Goal: Task Accomplishment & Management: Complete application form

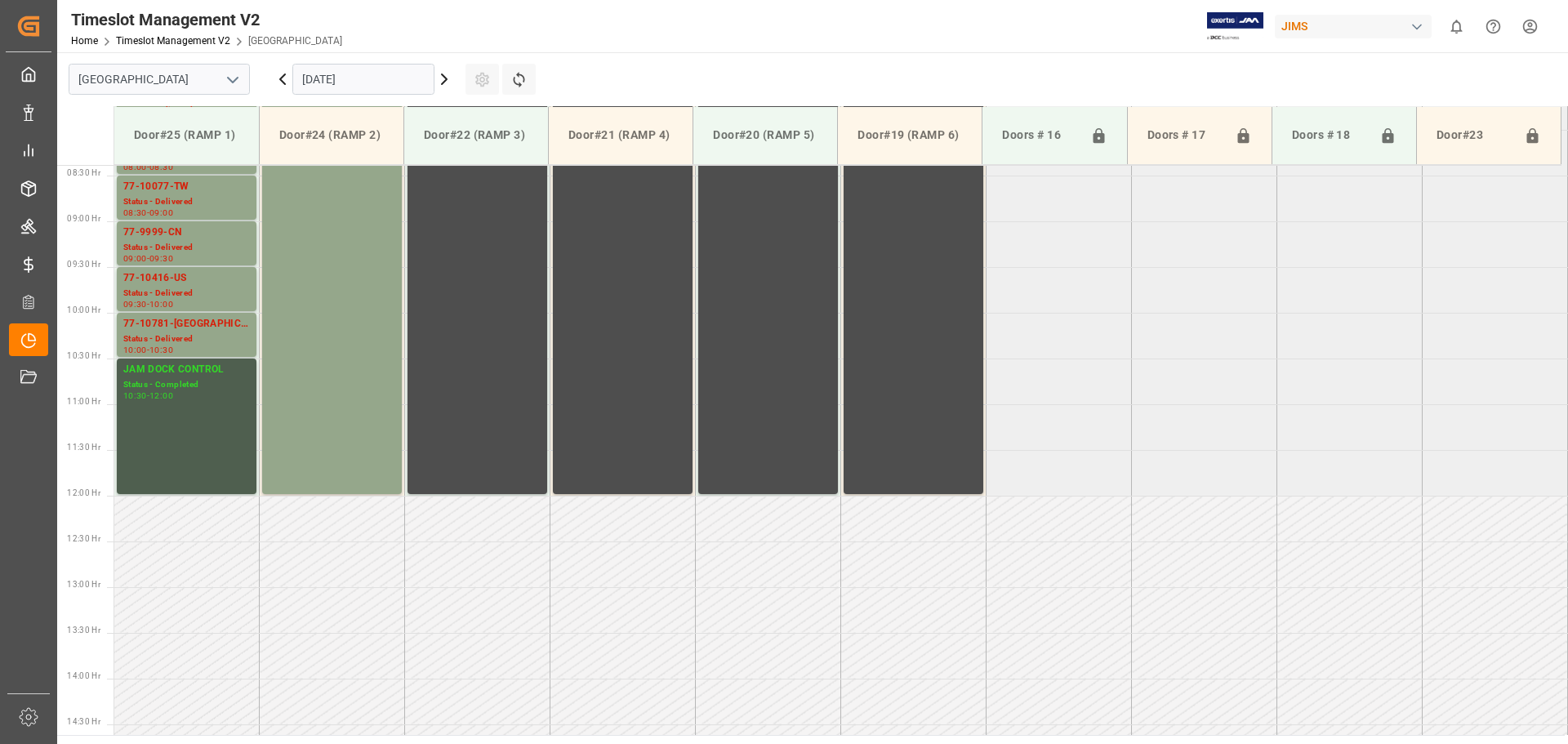
scroll to position [751, 0]
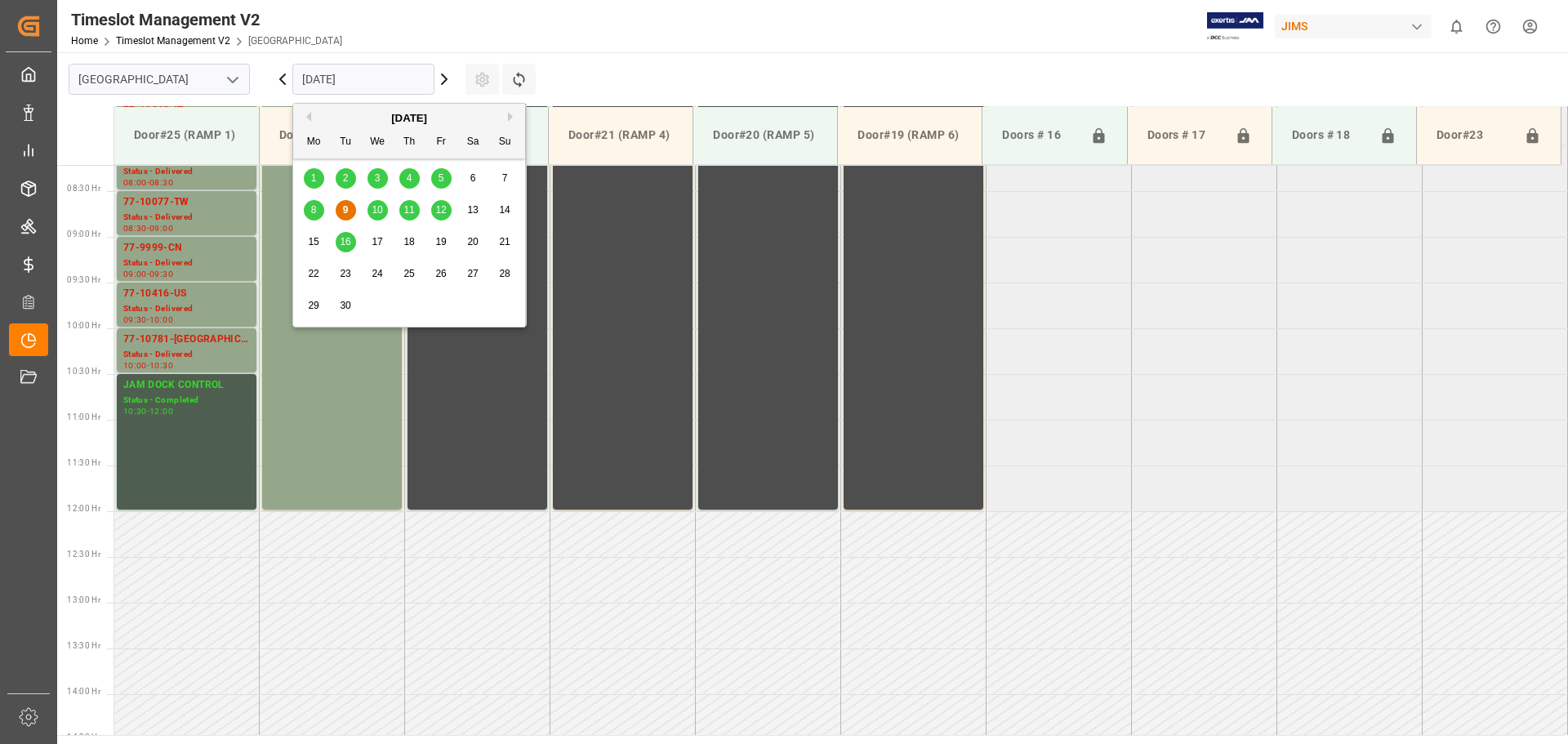
click at [399, 75] on input "[DATE]" at bounding box center [362, 79] width 142 height 31
click at [376, 214] on span "10" at bounding box center [377, 210] width 11 height 12
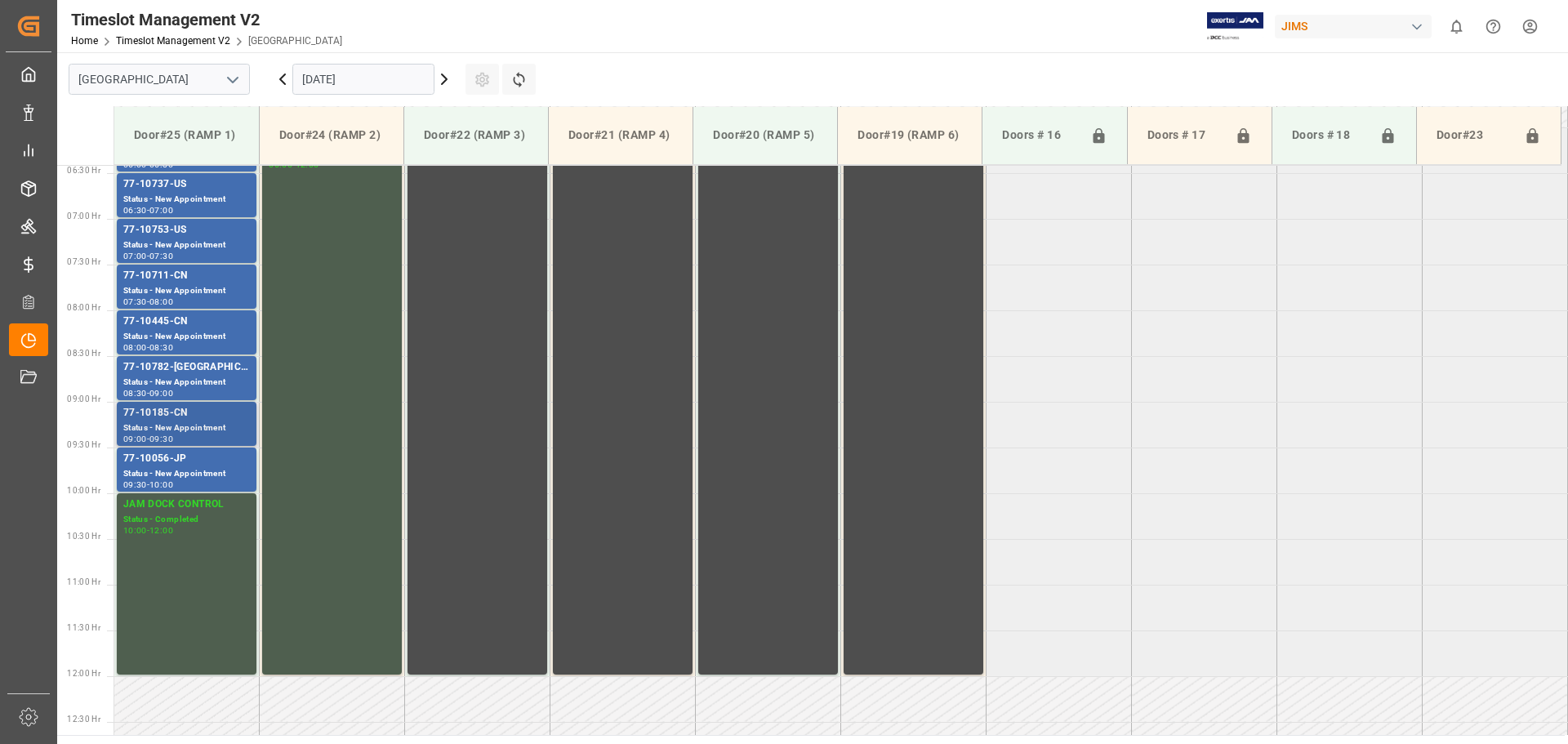
scroll to position [506, 0]
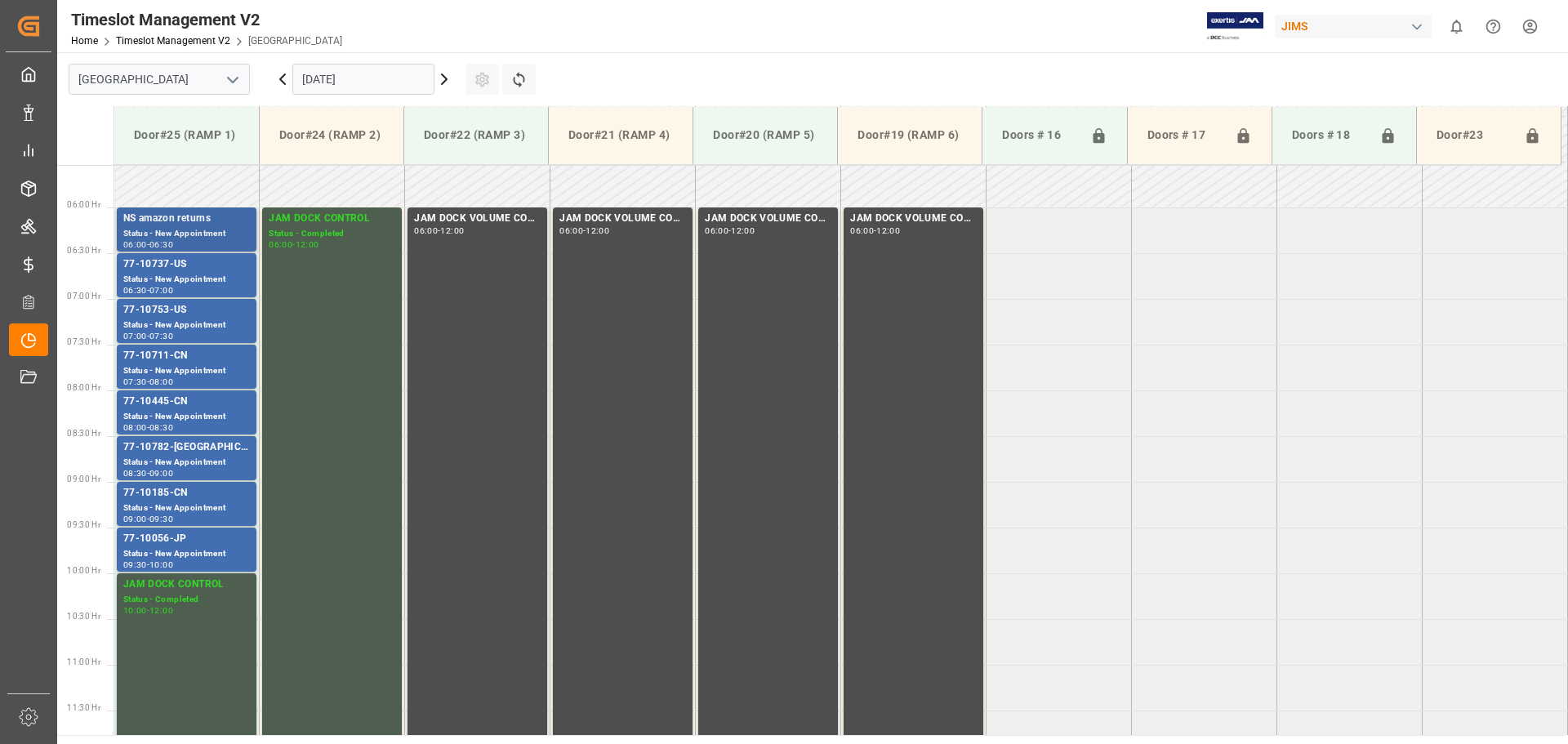
click at [213, 221] on div "NS amazon returns" at bounding box center [186, 218] width 127 height 16
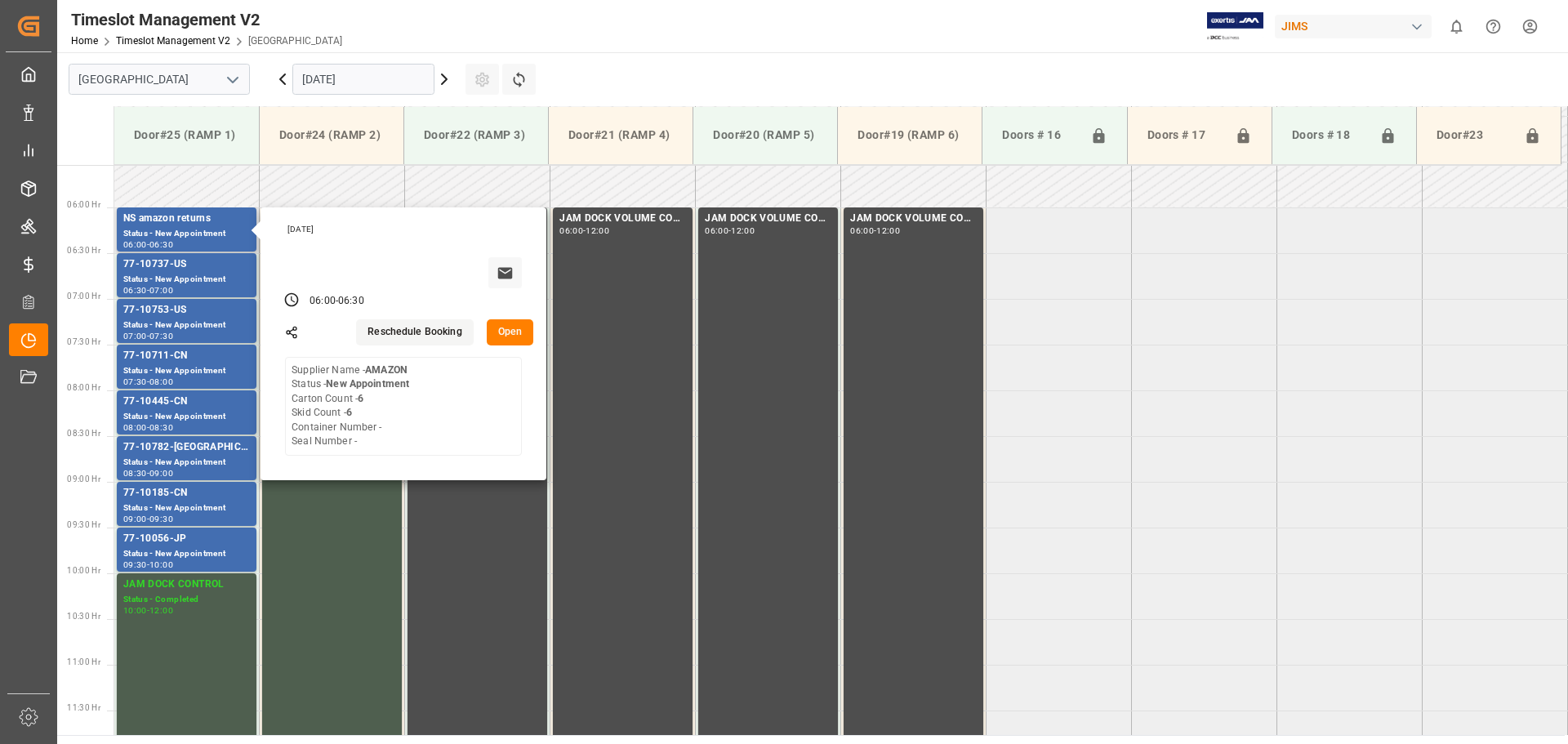
click at [508, 330] on button "Open" at bounding box center [510, 332] width 47 height 26
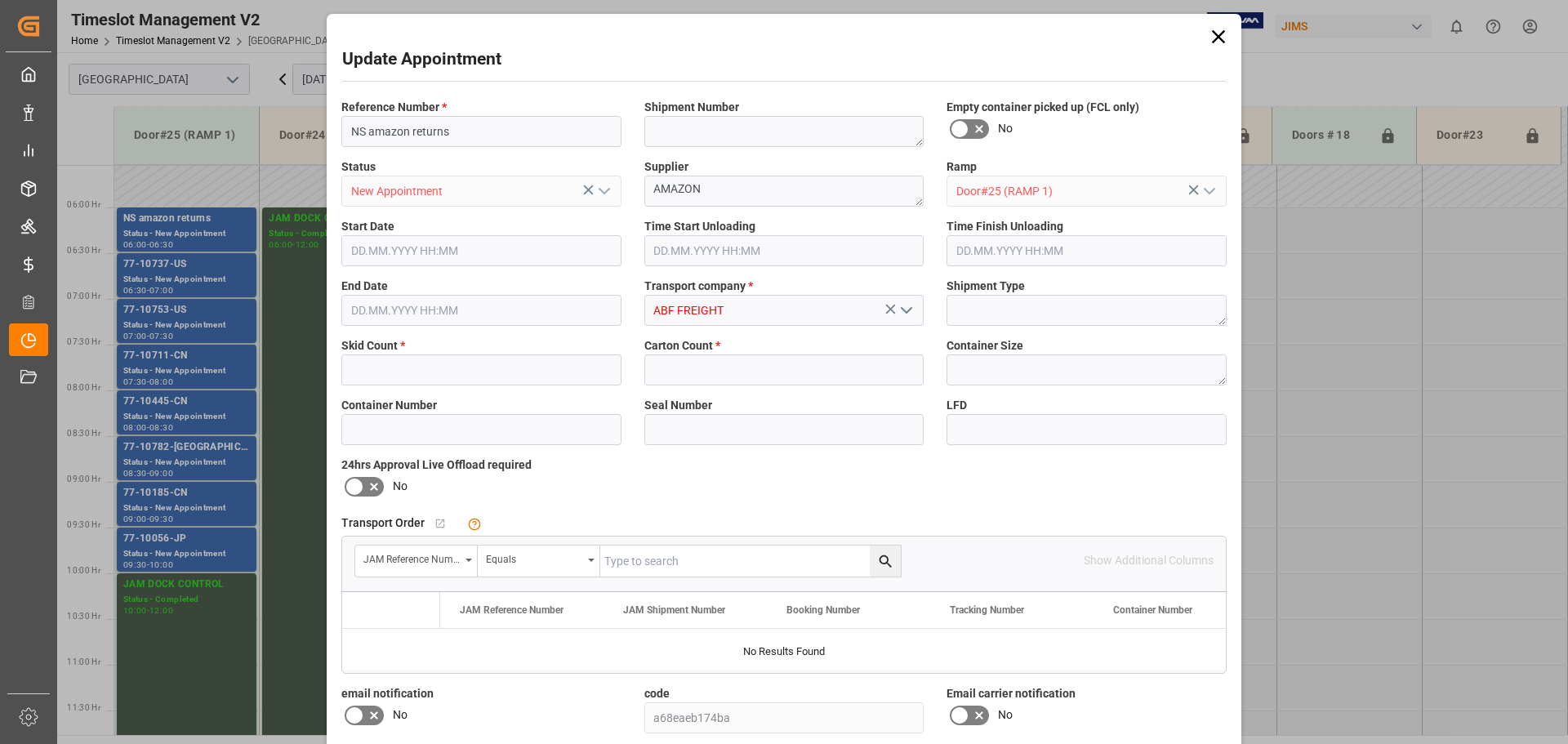
type input "6"
type input "[DATE] 06:00"
type input "[DATE] 06:30"
type input "[DATE] 16:53"
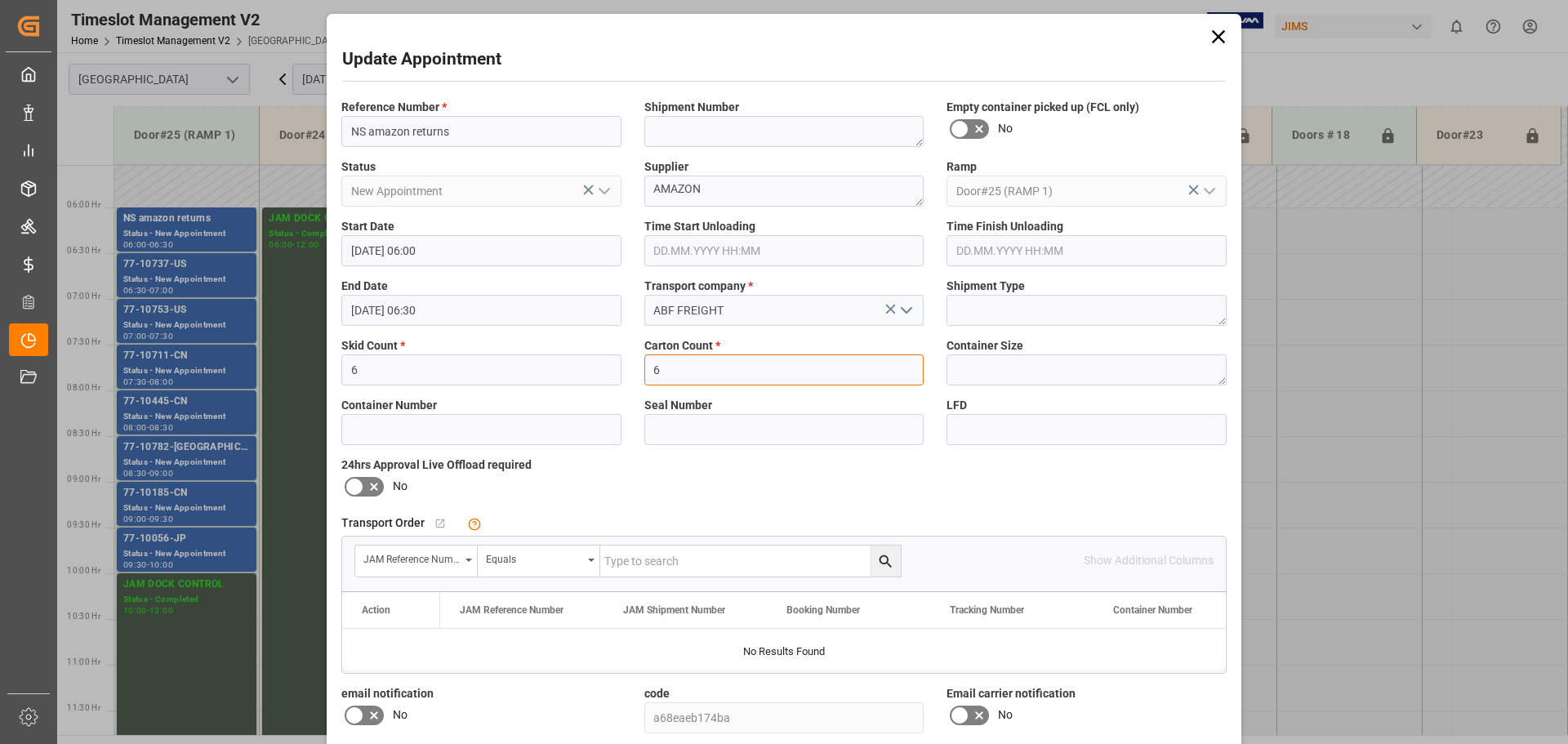
drag, startPoint x: 681, startPoint y: 373, endPoint x: 595, endPoint y: 371, distance: 86.0
click at [595, 371] on div "Reference Number * NS amazon returns Shipment Number Empty container picked up …" at bounding box center [784, 476] width 908 height 765
type input "8"
drag, startPoint x: 508, startPoint y: 377, endPoint x: 278, endPoint y: 346, distance: 232.1
click at [278, 346] on div "Update Appointment Reference Number * NS amazon returns Shipment Number Empty c…" at bounding box center [784, 372] width 1568 height 744
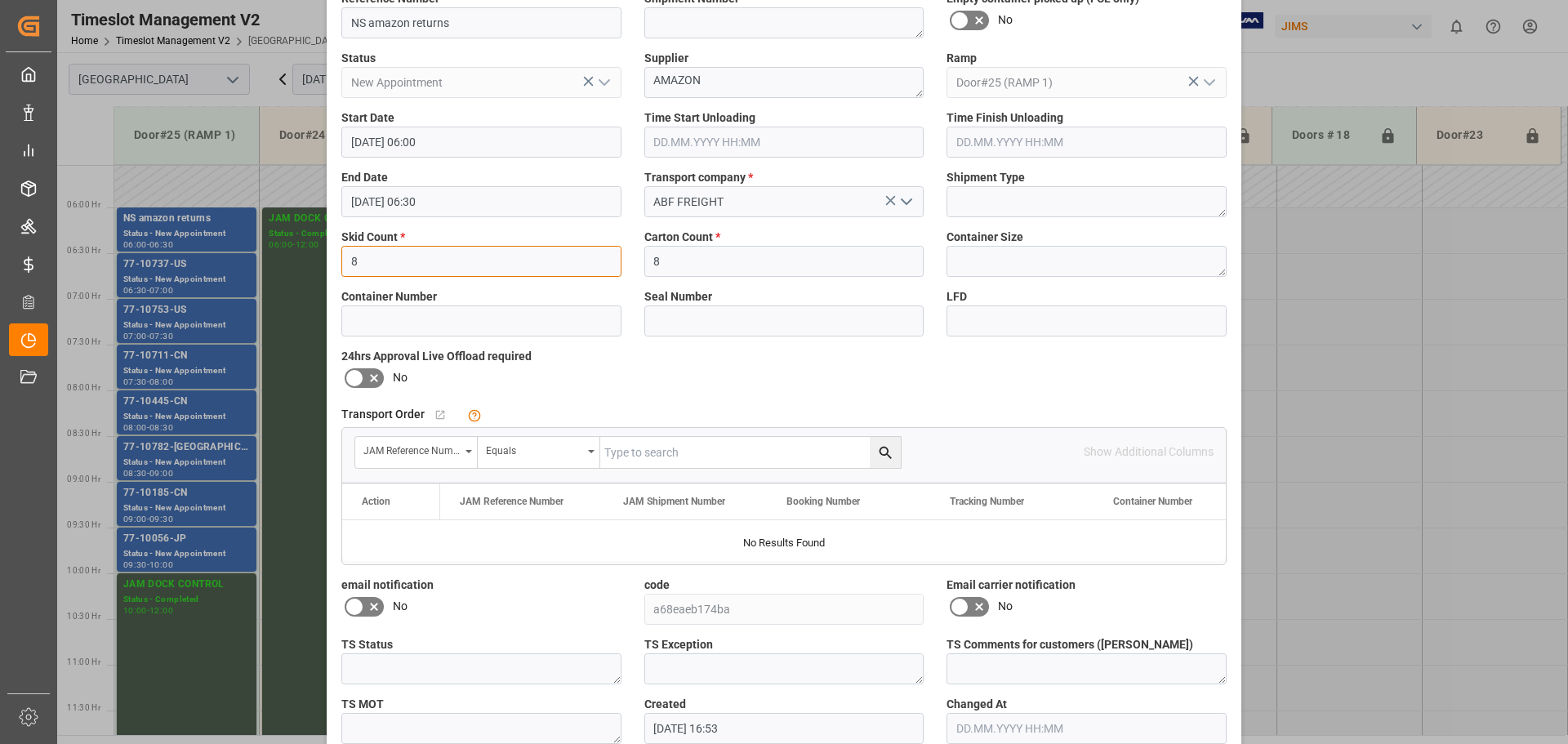
scroll to position [192, 0]
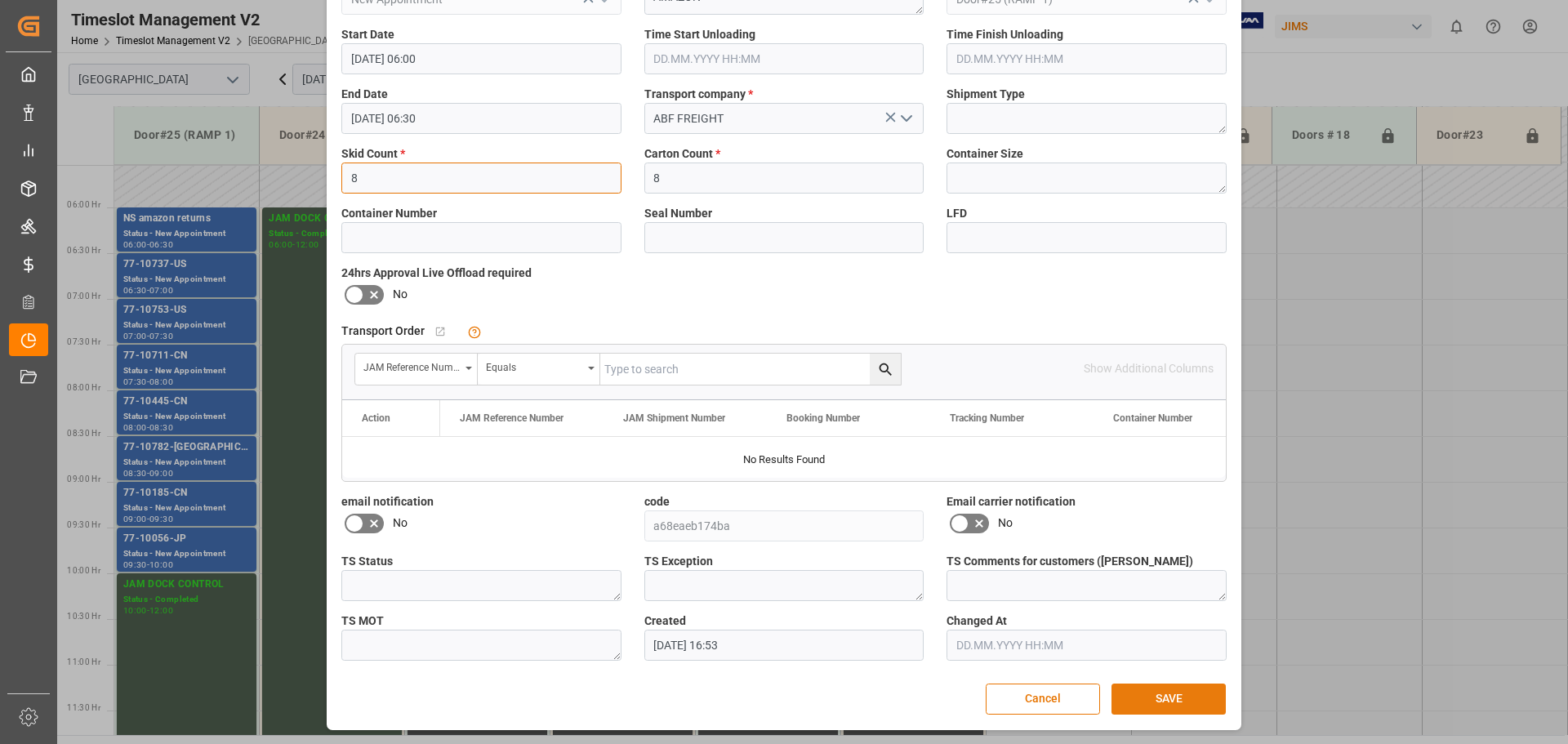
type input "8"
click at [1137, 707] on button "SAVE" at bounding box center [1169, 699] width 114 height 31
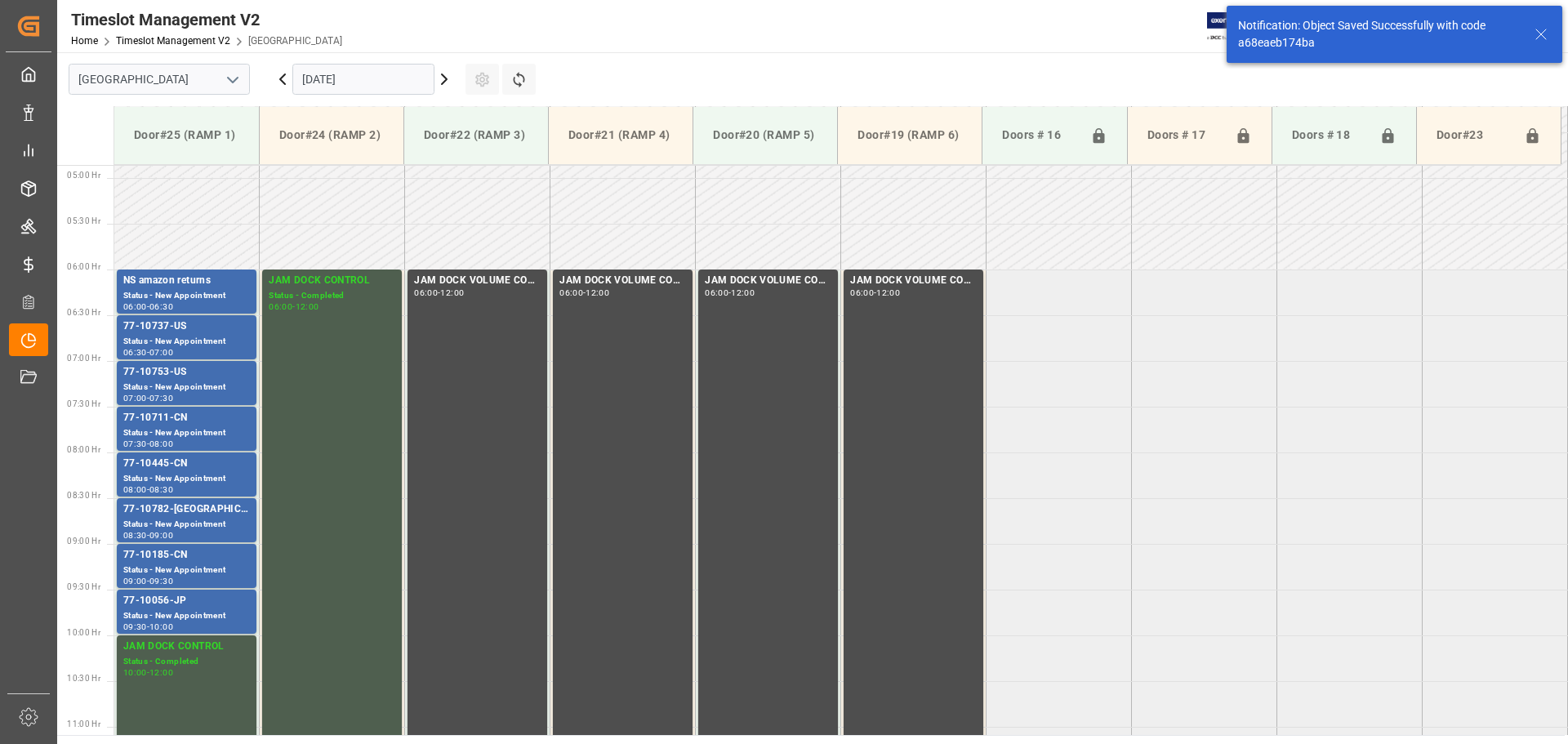
scroll to position [447, 0]
